Goal: Transaction & Acquisition: Download file/media

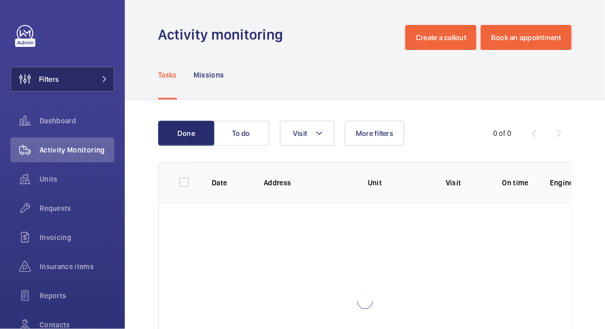
click at [68, 88] on button "Filters" at bounding box center [62, 79] width 104 height 25
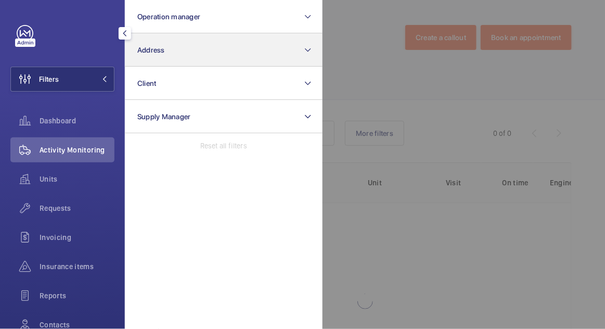
click at [299, 52] on button "Address" at bounding box center [224, 49] width 198 height 33
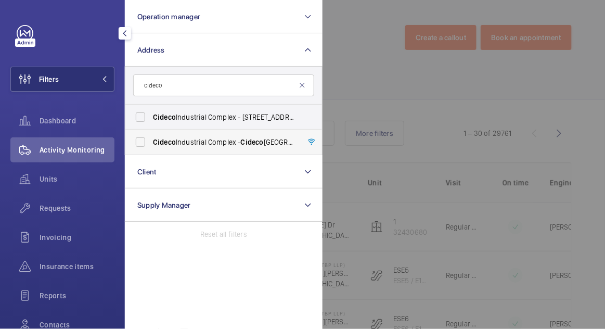
type input "cideco"
click at [285, 144] on span "[GEOGRAPHIC_DATA] - [GEOGRAPHIC_DATA]" at bounding box center [224, 142] width 143 height 10
click at [151, 144] on input "[GEOGRAPHIC_DATA] - [GEOGRAPHIC_DATA]" at bounding box center [140, 142] width 21 height 21
checkbox input "true"
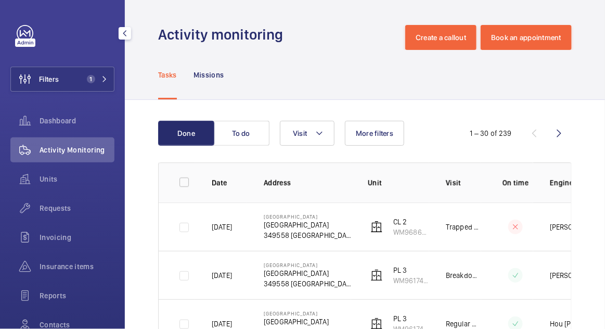
scroll to position [0, 50]
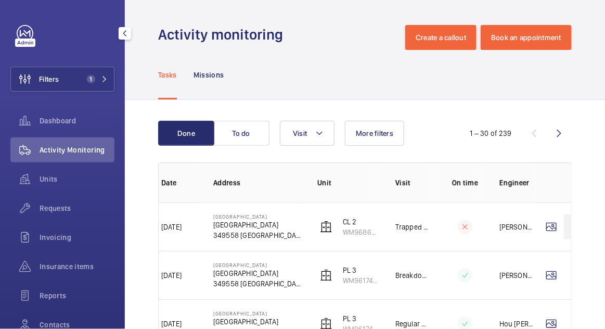
click at [567, 230] on wm-front-icon-button at bounding box center [576, 226] width 25 height 25
